Goal: Task Accomplishment & Management: Use online tool/utility

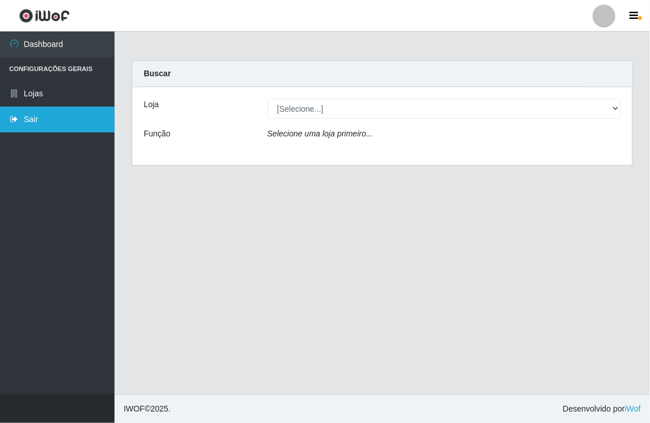
click at [27, 113] on link "Sair" at bounding box center [57, 120] width 115 height 26
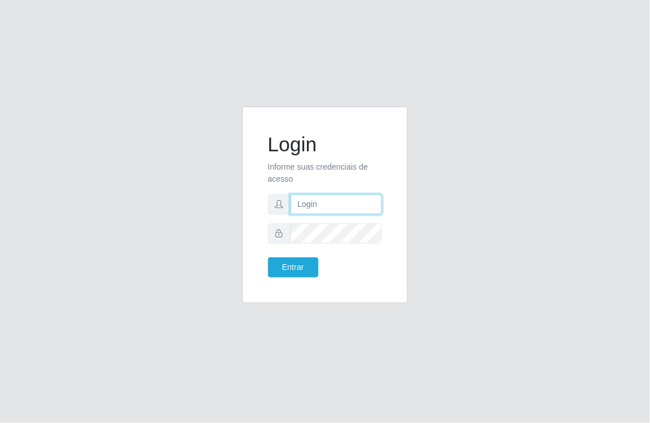
click at [307, 205] on input "text" at bounding box center [337, 204] width 92 height 20
click at [308, 205] on input "text" at bounding box center [337, 204] width 92 height 20
type input "[EMAIL_ADDRESS][DOMAIN_NAME]"
click at [268, 257] on button "Entrar" at bounding box center [293, 267] width 50 height 20
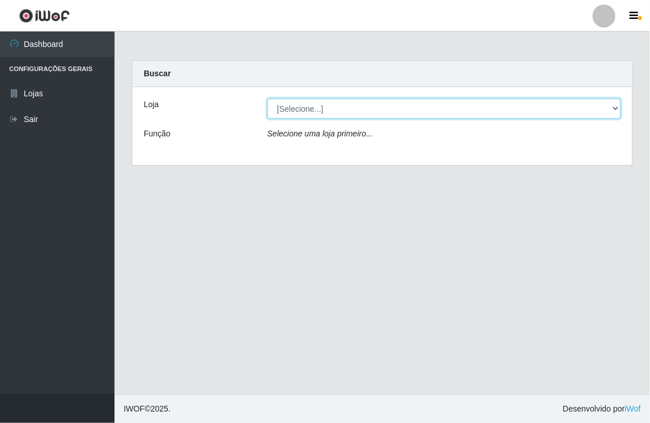
click at [618, 111] on select "[Selecione...] Nordestão - [GEOGRAPHIC_DATA]" at bounding box center [445, 109] width 354 height 20
select select "454"
click at [268, 99] on select "[Selecione...] Nordestão - [GEOGRAPHIC_DATA]" at bounding box center [445, 109] width 354 height 20
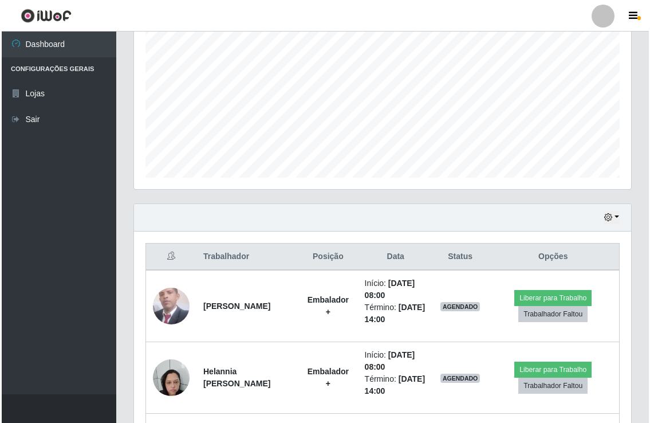
scroll to position [254, 0]
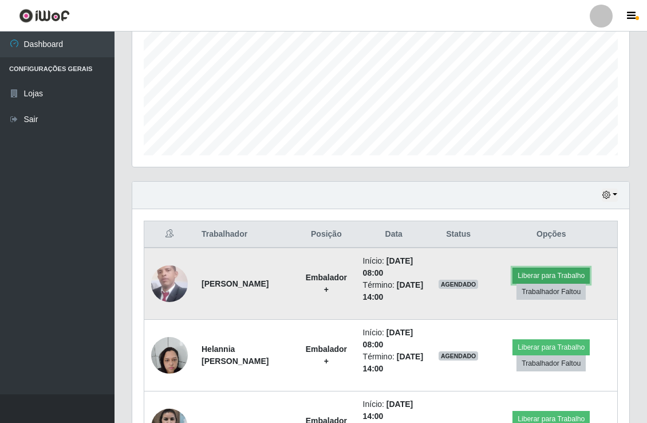
click at [552, 270] on button "Liberar para Trabalho" at bounding box center [551, 276] width 77 height 16
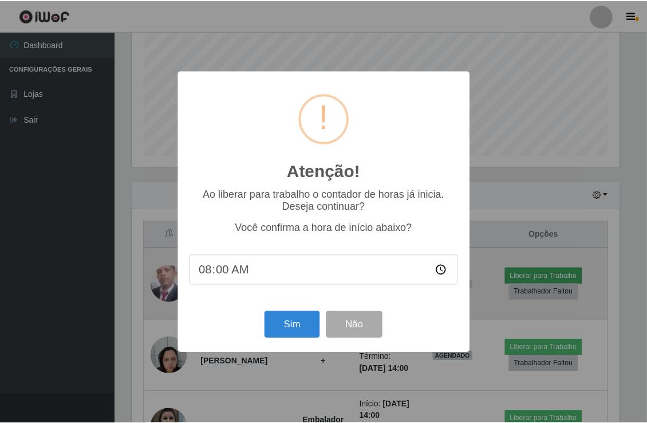
scroll to position [237, 490]
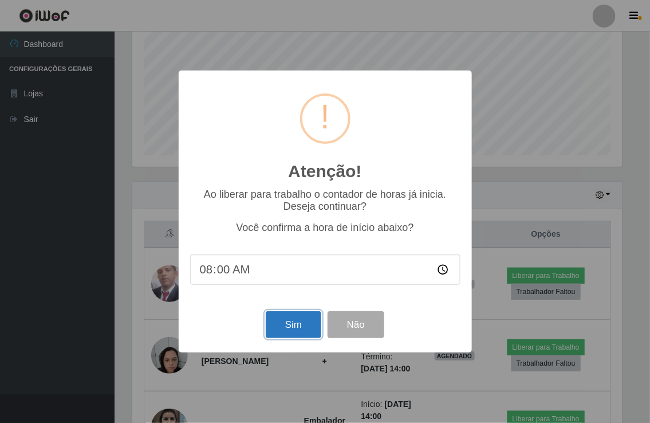
click at [299, 321] on button "Sim" at bounding box center [294, 324] width 56 height 27
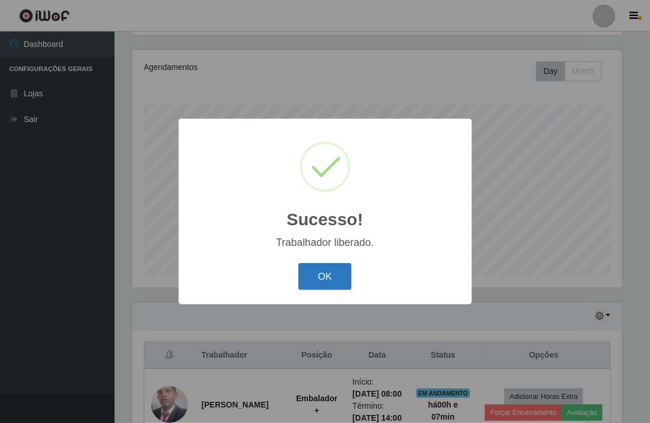
click at [325, 265] on button "OK" at bounding box center [325, 276] width 53 height 27
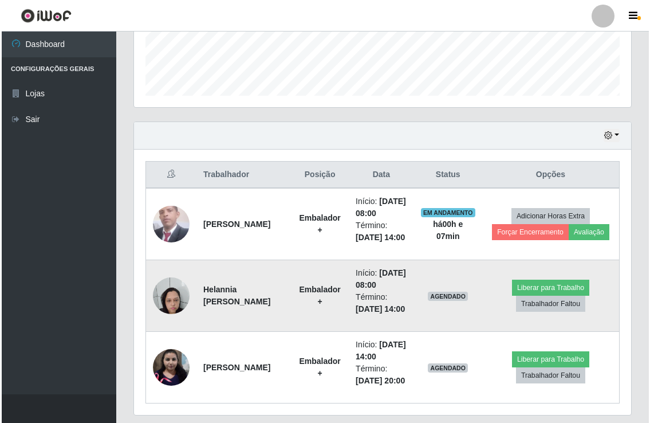
scroll to position [388, 0]
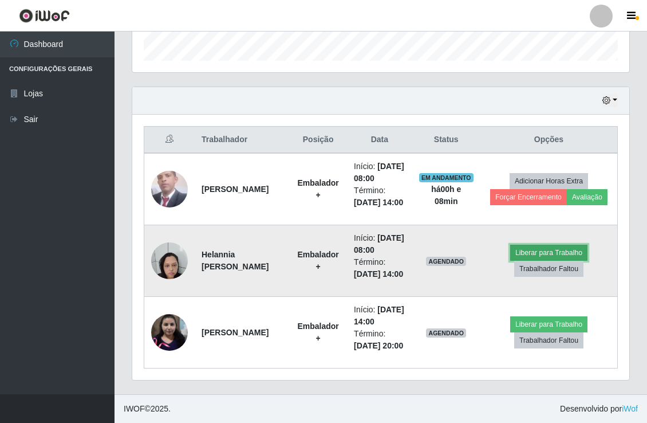
click at [536, 245] on button "Liberar para Trabalho" at bounding box center [549, 253] width 77 height 16
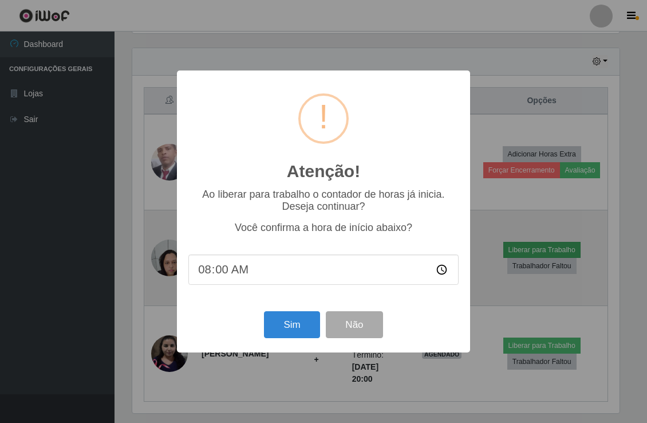
scroll to position [237, 490]
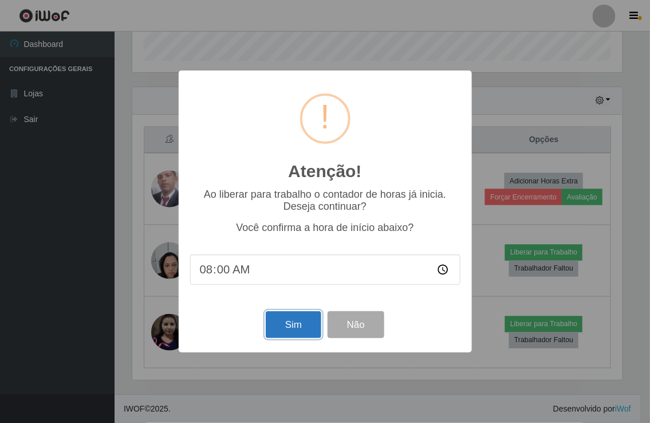
click at [299, 323] on button "Sim" at bounding box center [294, 324] width 56 height 27
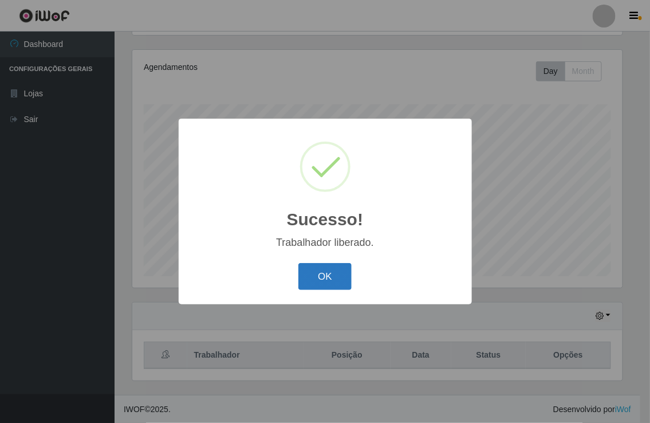
click at [324, 282] on button "OK" at bounding box center [325, 276] width 53 height 27
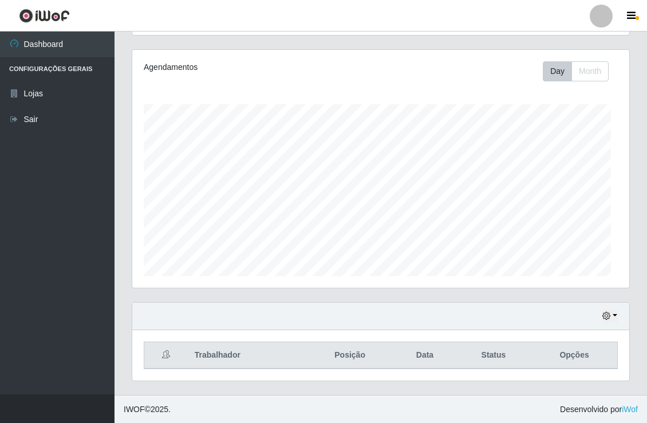
scroll to position [237, 497]
